Goal: Task Accomplishment & Management: Manage account settings

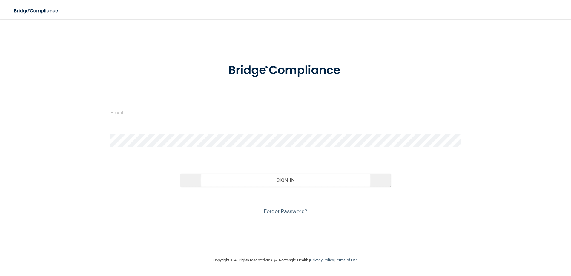
type input "[EMAIL_ADDRESS][DOMAIN_NAME]"
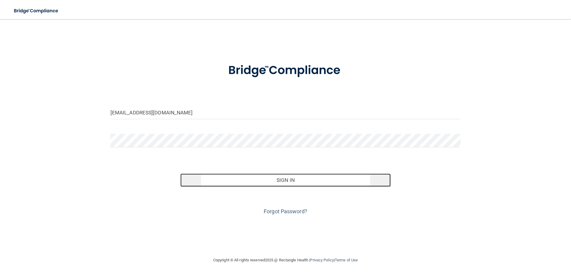
click at [233, 183] on button "Sign In" at bounding box center [285, 179] width 210 height 13
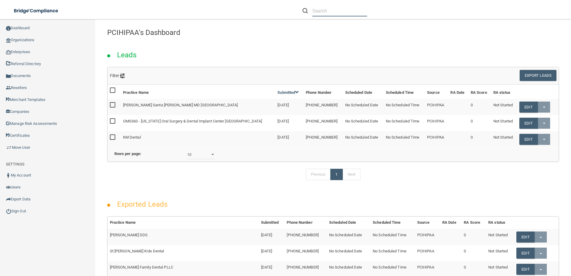
click at [340, 11] on input "text" at bounding box center [339, 10] width 55 height 11
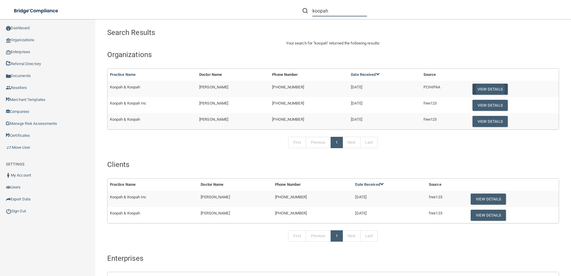
type input "koopah"
click at [474, 86] on button "View Details" at bounding box center [489, 89] width 35 height 11
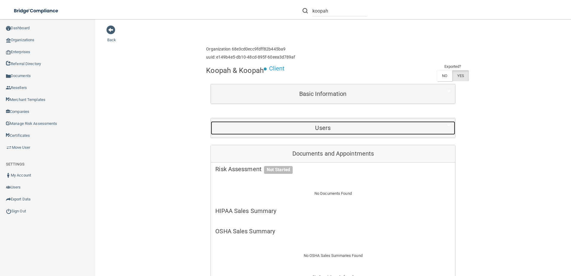
click at [320, 123] on div "Users" at bounding box center [323, 127] width 224 height 13
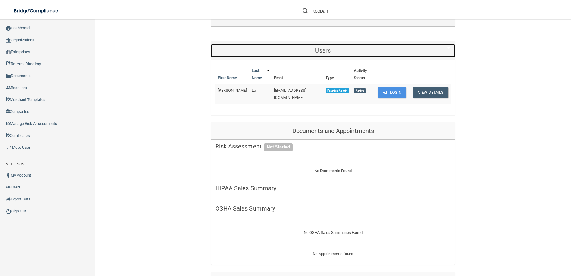
scroll to position [90, 0]
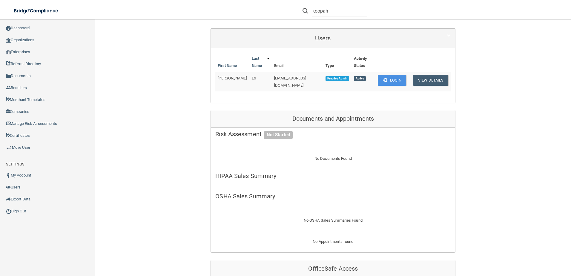
click at [253, 79] on td "Lo" at bounding box center [260, 81] width 22 height 19
drag, startPoint x: 262, startPoint y: 77, endPoint x: 321, endPoint y: 78, distance: 58.5
click at [321, 78] on tr "[PERSON_NAME] [EMAIL_ADDRESS][DOMAIN_NAME] Practice Admin Active Login View Det…" at bounding box center [332, 81] width 235 height 19
drag, startPoint x: 321, startPoint y: 78, endPoint x: 284, endPoint y: 80, distance: 36.8
click at [284, 80] on span "[EMAIL_ADDRESS][DOMAIN_NAME]" at bounding box center [290, 82] width 32 height 12
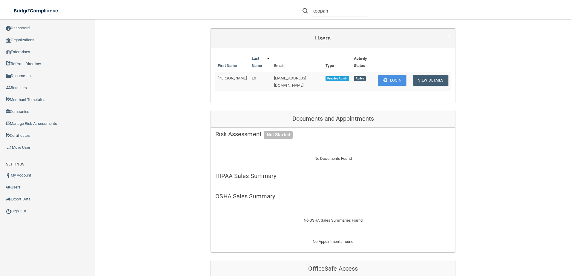
click at [274, 77] on span "[EMAIL_ADDRESS][DOMAIN_NAME]" at bounding box center [290, 82] width 32 height 12
click at [274, 79] on span "[EMAIL_ADDRESS][DOMAIN_NAME]" at bounding box center [290, 82] width 32 height 12
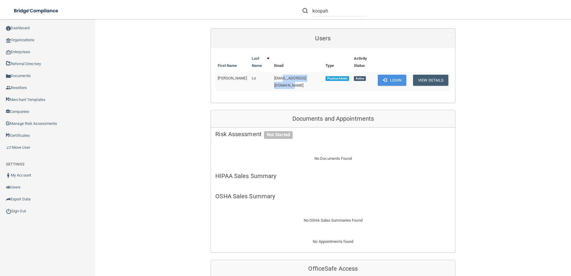
click at [274, 79] on span "[EMAIL_ADDRESS][DOMAIN_NAME]" at bounding box center [290, 82] width 32 height 12
drag, startPoint x: 267, startPoint y: 79, endPoint x: 193, endPoint y: 89, distance: 75.3
click at [193, 89] on div "Back Enterprise » Organization 68e3cd0ecc9fdff82b445ba9 uuid: e149b4e5-db10-48c…" at bounding box center [333, 270] width 452 height 668
click at [425, 80] on button "View Details" at bounding box center [430, 80] width 35 height 11
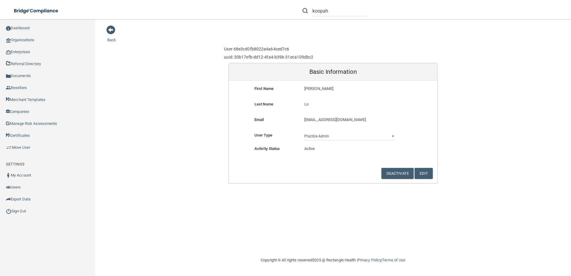
click at [108, 35] on div "Back User 68e3cd0fb8022a4a64ced7c6 uuid: 30b17efb-dd12-4fa4-b39b-31eca109dbc2 B…" at bounding box center [333, 104] width 452 height 159
click at [109, 33] on span at bounding box center [110, 29] width 9 height 9
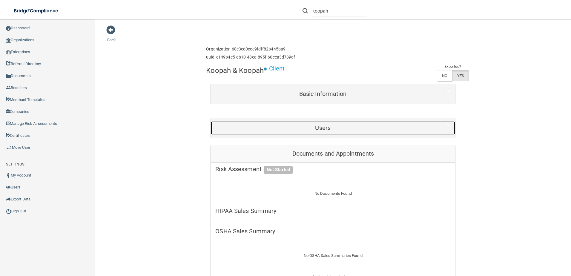
click at [319, 128] on h5 "Users" at bounding box center [322, 127] width 215 height 7
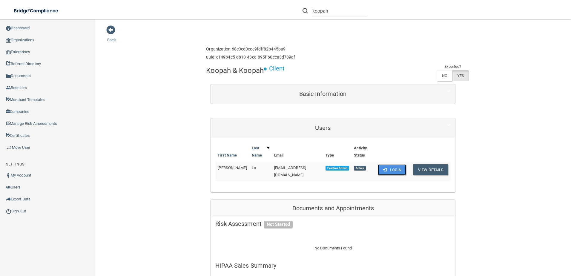
click at [393, 174] on button "Login" at bounding box center [392, 169] width 28 height 11
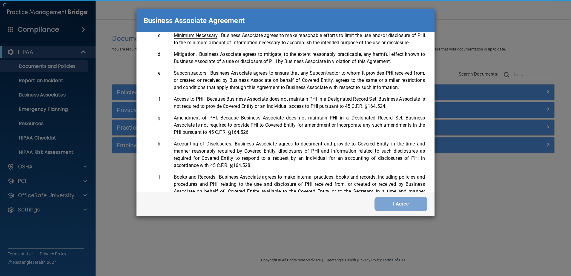
scroll to position [1217, 0]
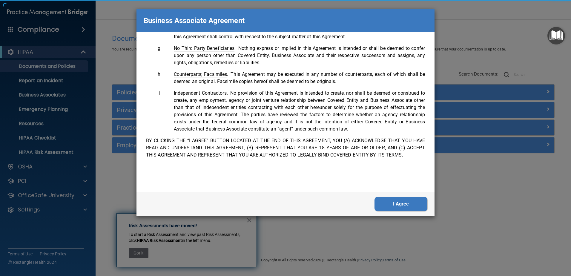
click at [414, 207] on button "I Agree" at bounding box center [400, 204] width 53 height 14
click at [413, 204] on div "Business Associate Agreement Please sign this updated Business Associate Agreem…" at bounding box center [285, 138] width 571 height 276
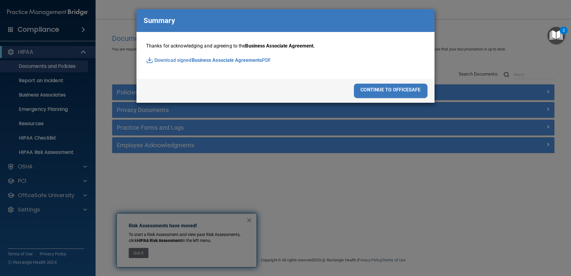
click at [394, 89] on div "continue to officesafe" at bounding box center [390, 91] width 73 height 14
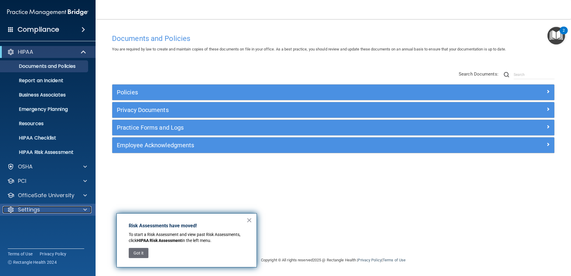
click at [32, 209] on p "Settings" at bounding box center [29, 209] width 22 height 7
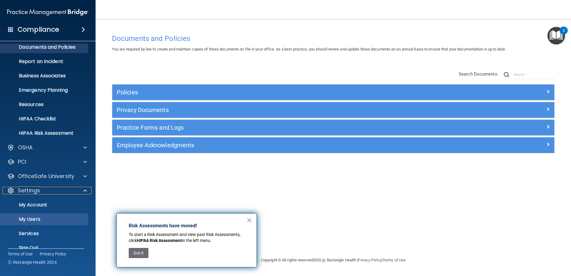
scroll to position [29, 0]
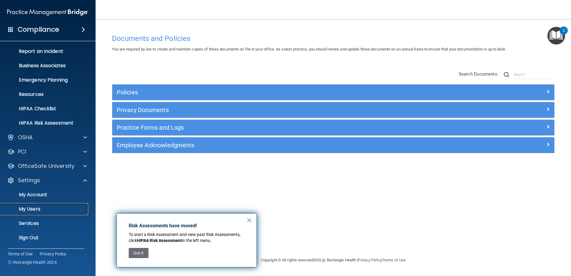
click at [43, 208] on p "My Users" at bounding box center [44, 209] width 81 height 6
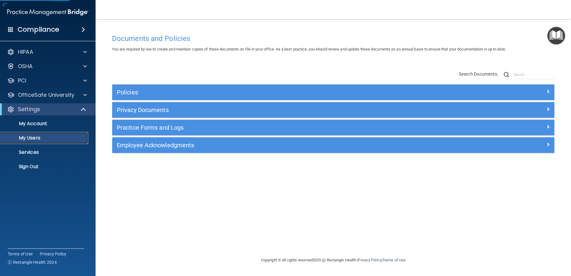
select select "20"
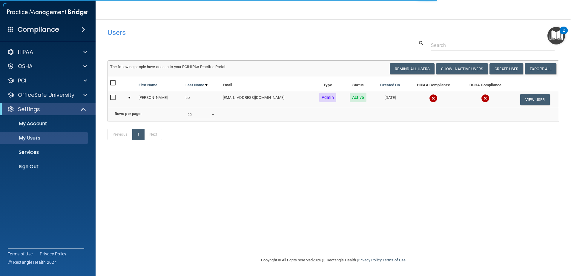
click at [116, 96] on input "checkbox" at bounding box center [113, 97] width 7 height 5
checkbox input "true"
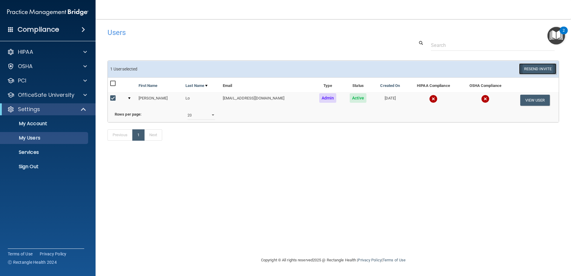
click at [542, 69] on button "Resend Invite" at bounding box center [537, 68] width 37 height 11
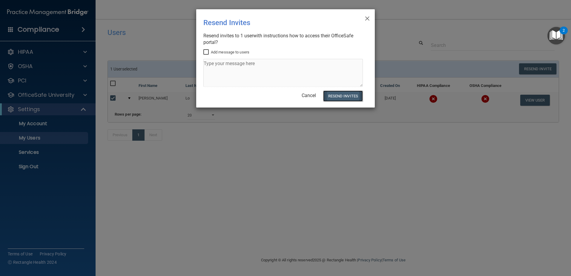
click at [342, 91] on button "Resend Invites" at bounding box center [343, 95] width 40 height 11
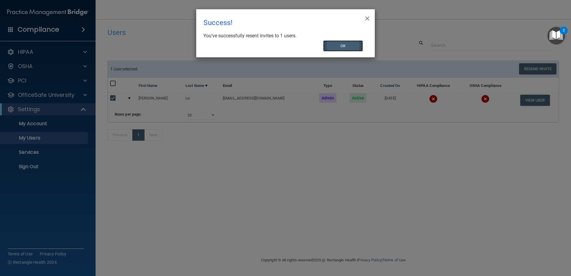
click at [355, 45] on button "OK" at bounding box center [343, 45] width 40 height 11
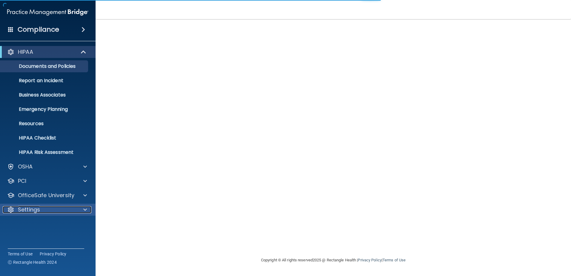
click at [43, 210] on div "Settings" at bounding box center [40, 209] width 74 height 7
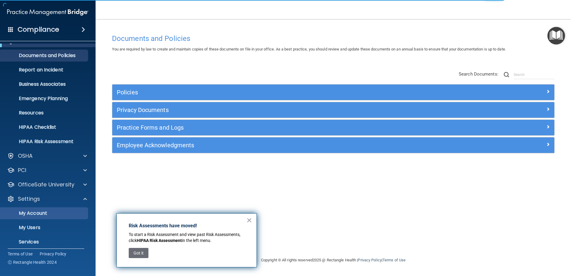
scroll to position [29, 0]
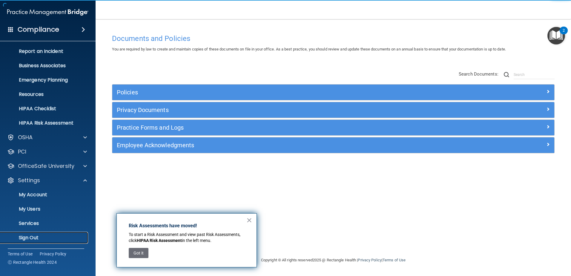
click at [42, 238] on p "Sign Out" at bounding box center [44, 238] width 81 height 6
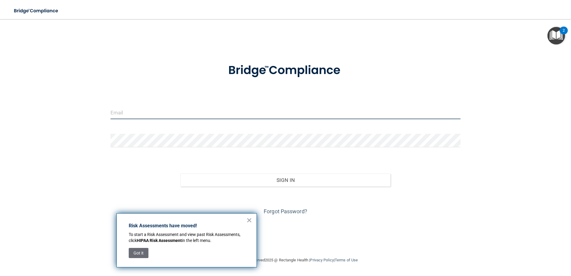
type input "[EMAIL_ADDRESS][DOMAIN_NAME]"
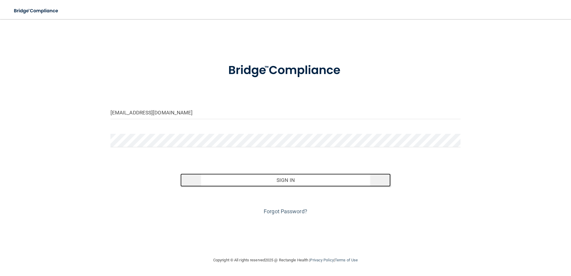
click at [252, 179] on button "Sign In" at bounding box center [285, 179] width 210 height 13
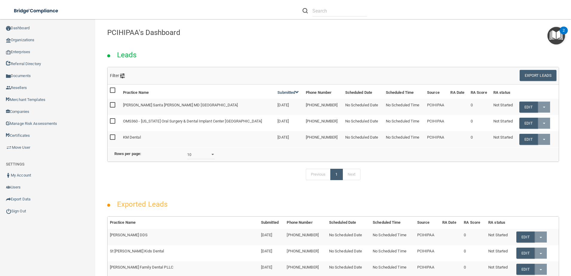
click at [408, 14] on div at bounding box center [404, 10] width 222 height 21
